Goal: Book appointment/travel/reservation

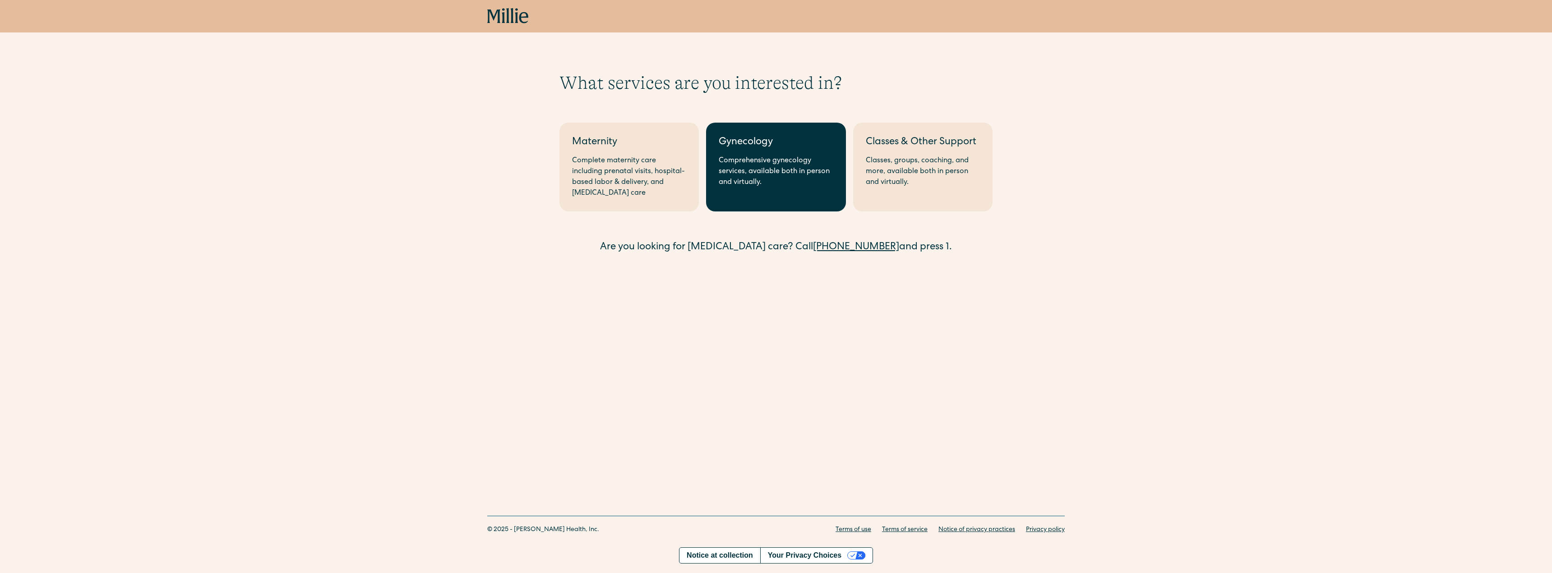
click at [788, 195] on link "Gynecology Comprehensive gynecology services, available both in person and virt…" at bounding box center [775, 167] width 139 height 89
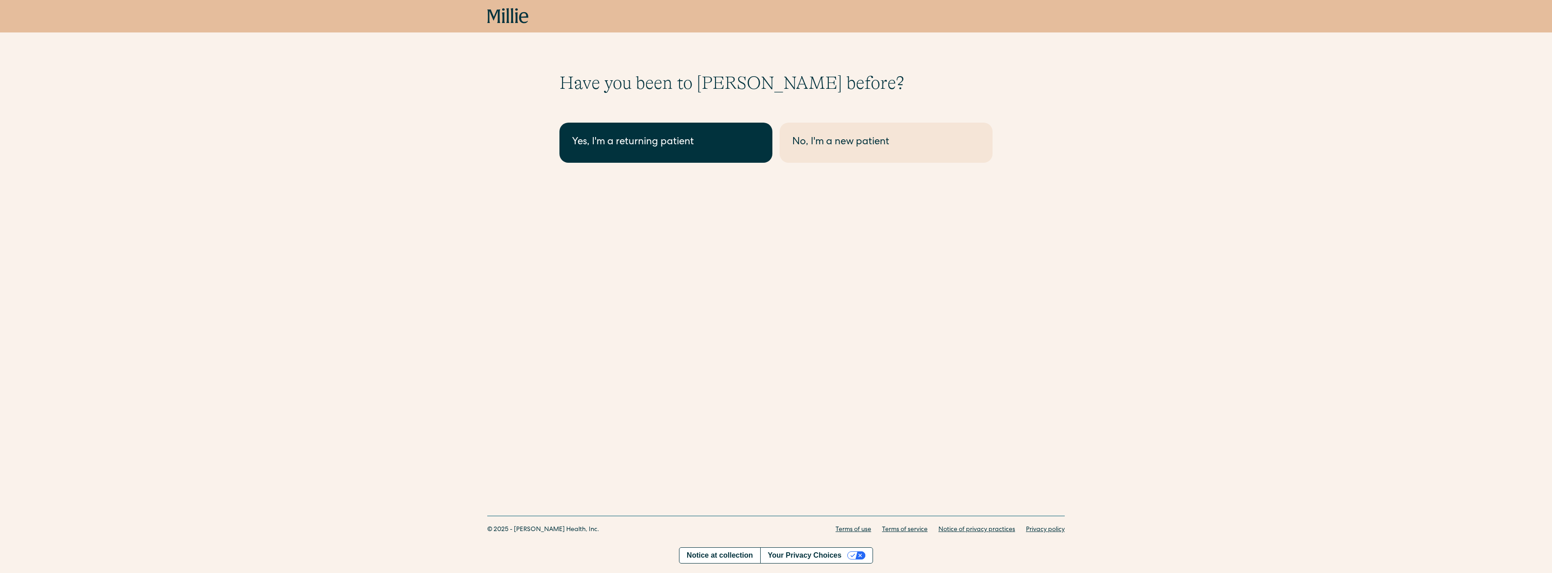
click at [706, 151] on link "Yes, I'm a returning patient" at bounding box center [666, 143] width 213 height 40
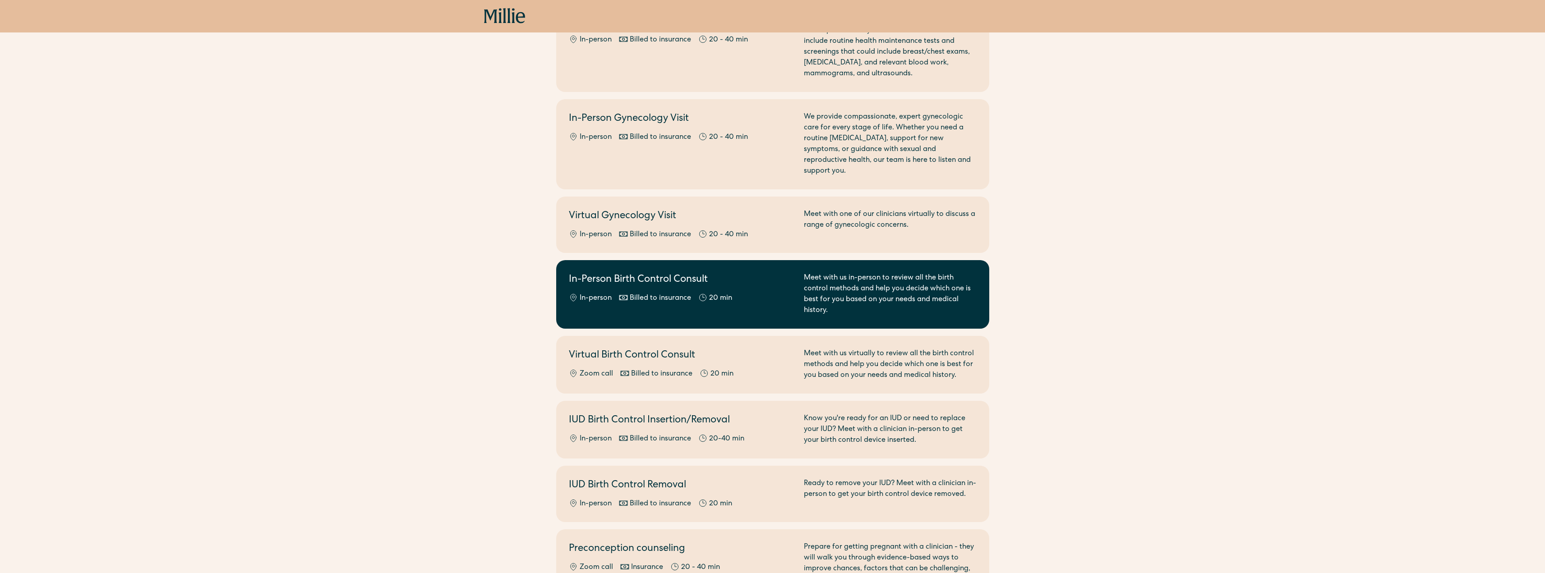
scroll to position [135, 0]
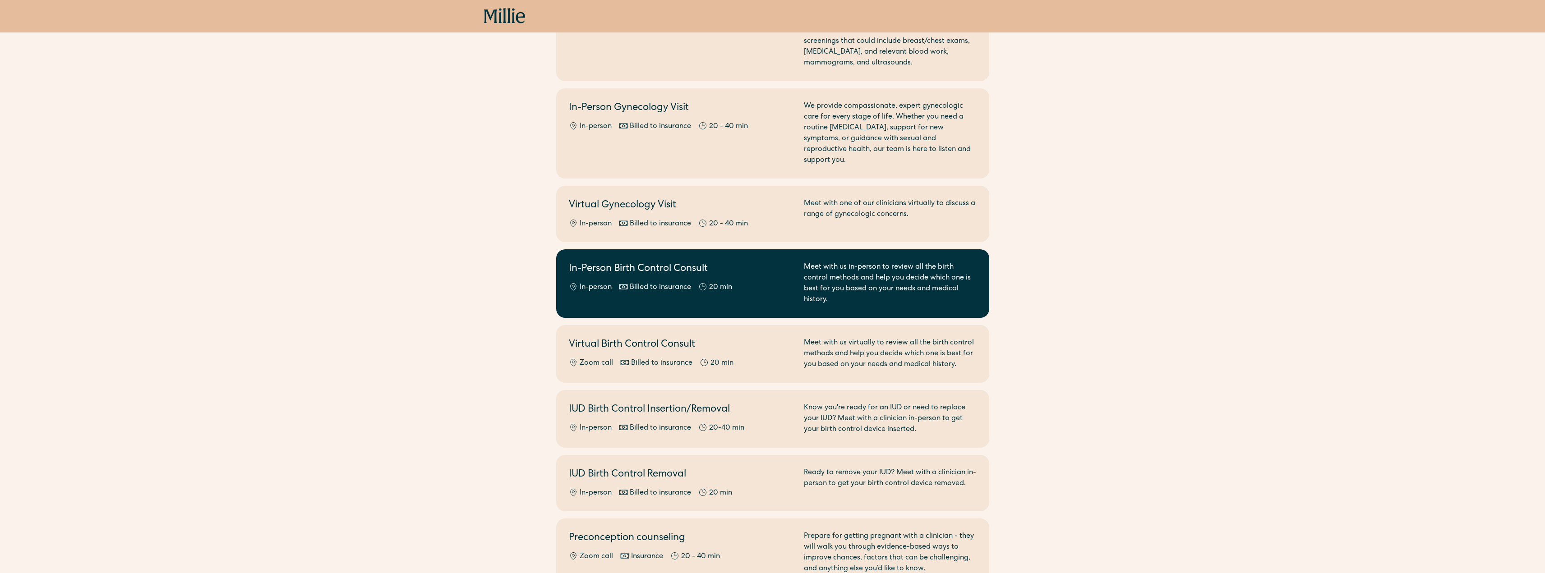
click at [713, 262] on h2 "In-Person Birth Control Consult" at bounding box center [681, 269] width 224 height 15
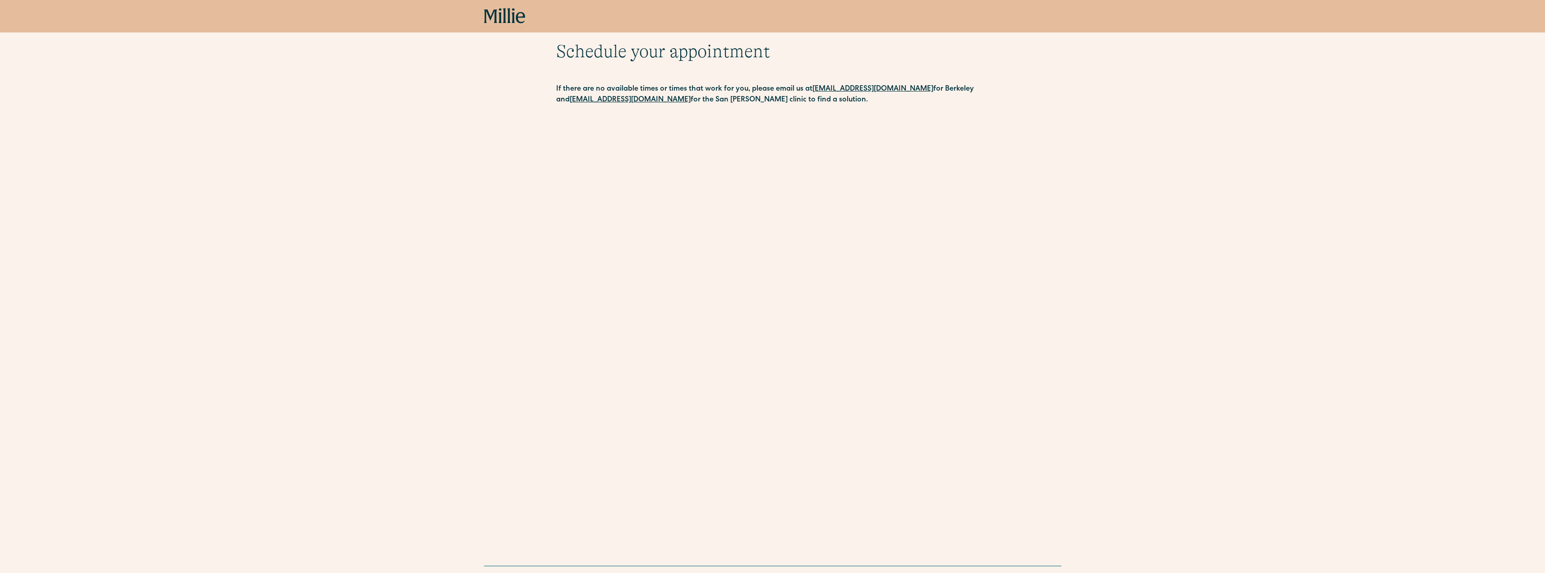
scroll to position [76, 0]
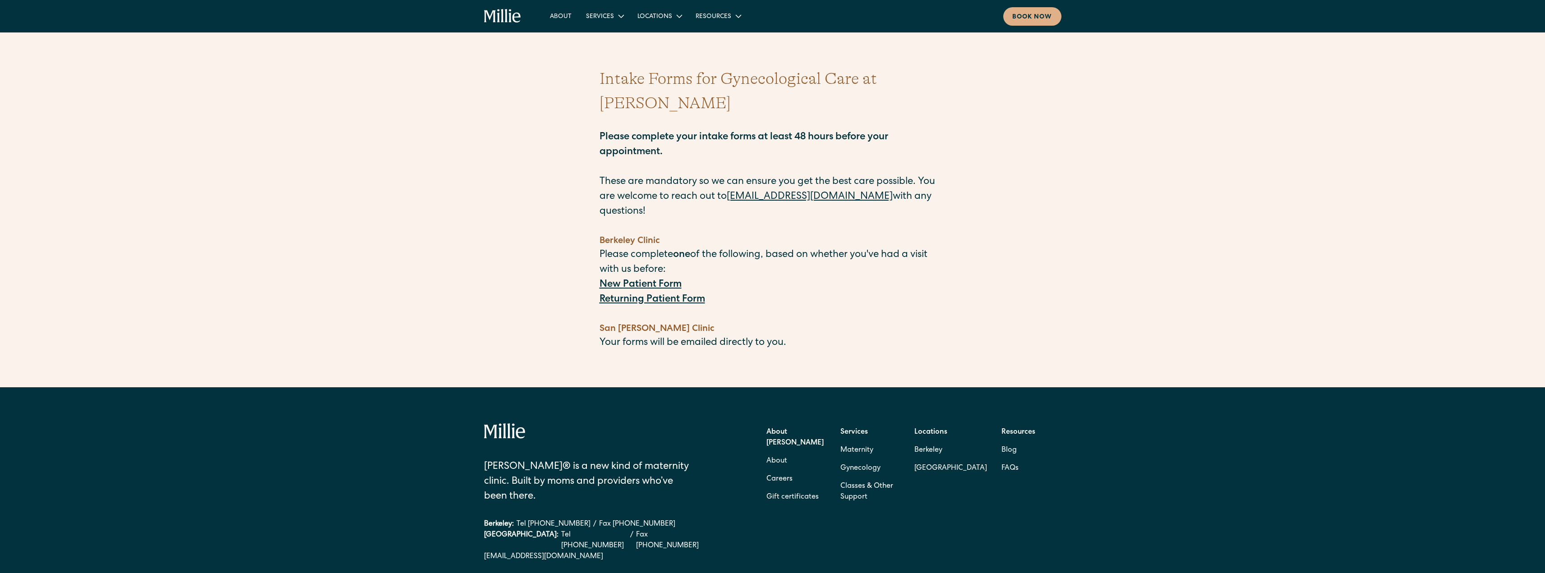
click at [644, 295] on strong "Returning Patient Form" at bounding box center [653, 300] width 106 height 10
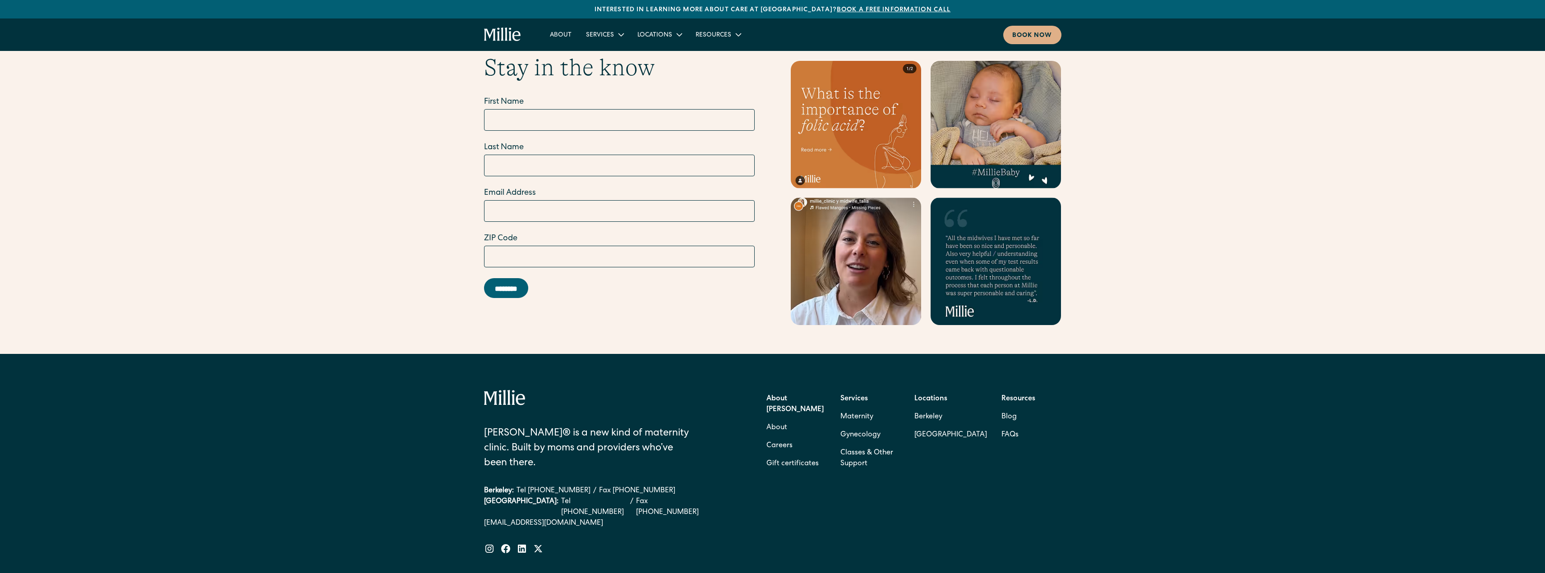
scroll to position [3474, 0]
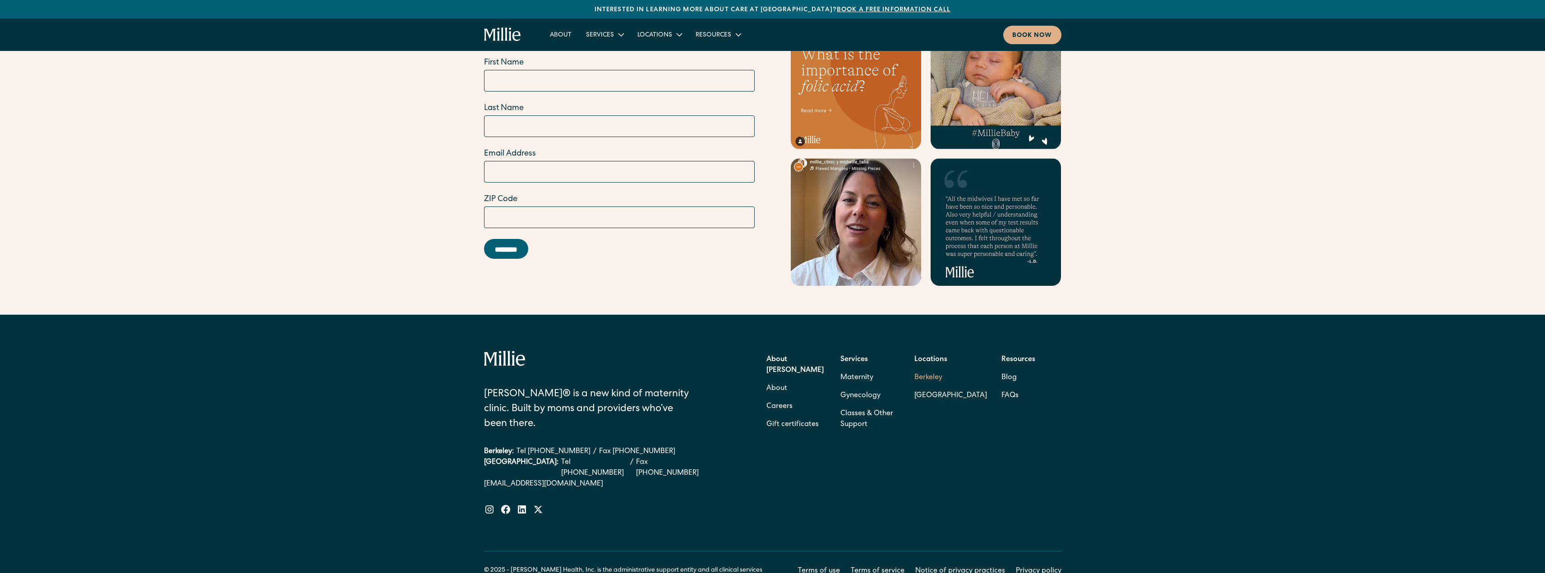
click at [934, 369] on link "Berkeley" at bounding box center [951, 378] width 73 height 18
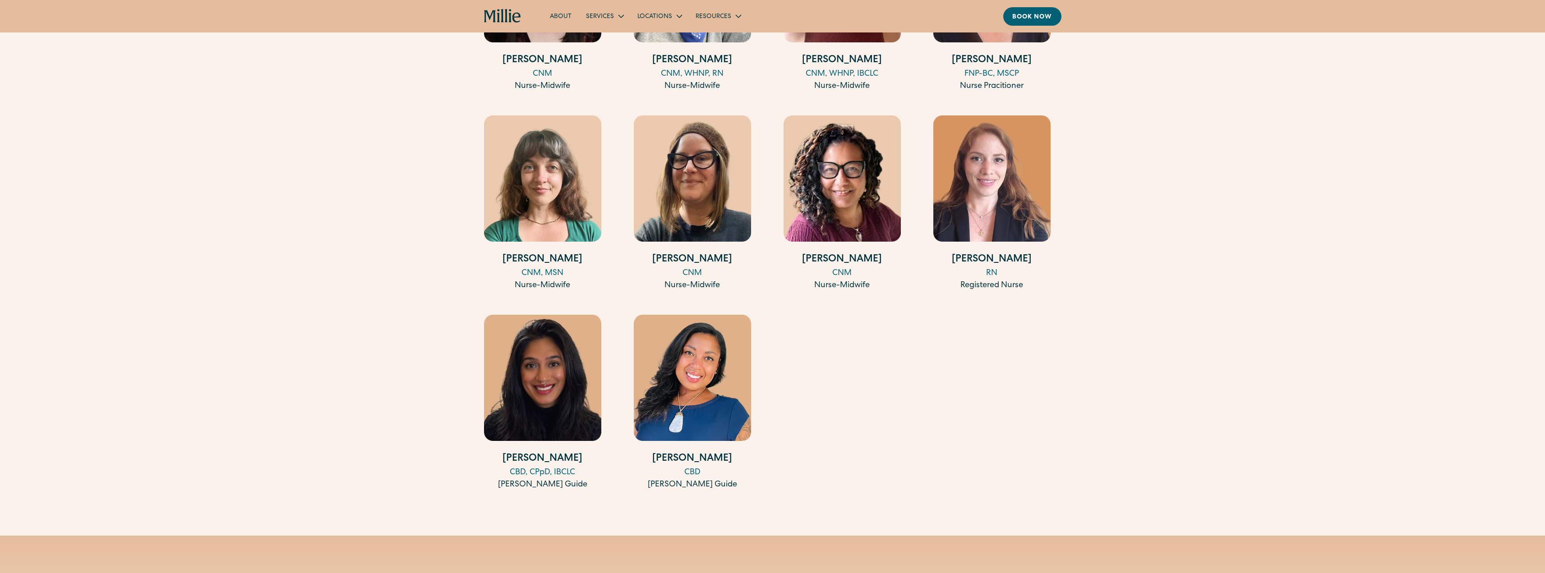
scroll to position [1263, 0]
